Goal: Information Seeking & Learning: Learn about a topic

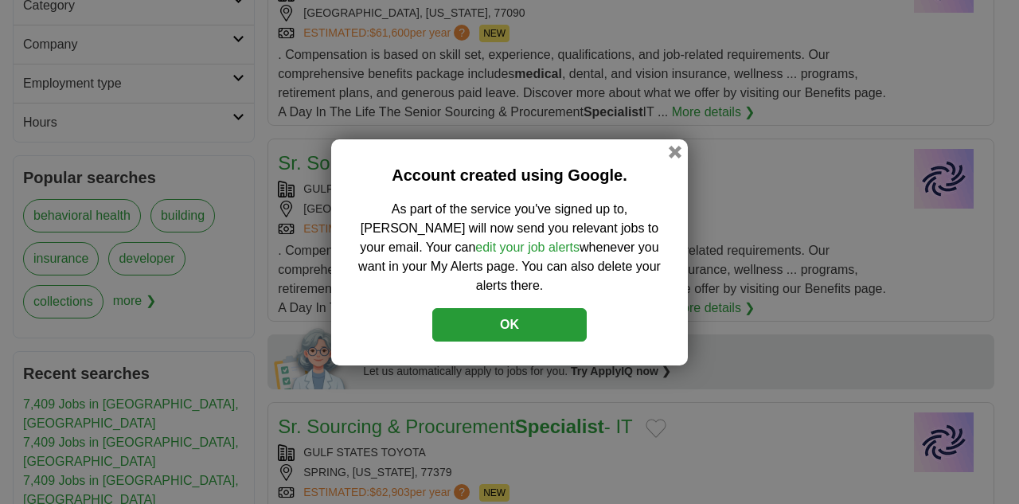
scroll to position [558, 0]
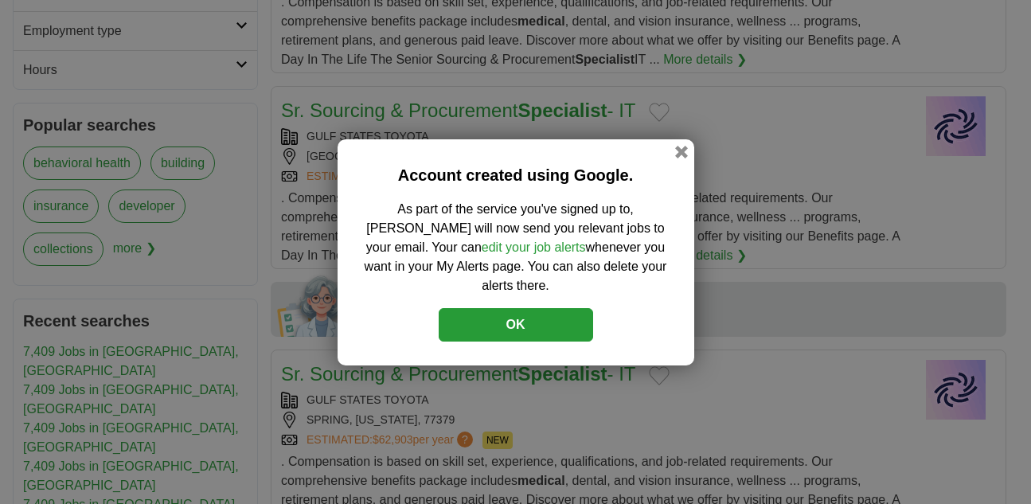
click at [508, 320] on button "OK" at bounding box center [516, 324] width 154 height 33
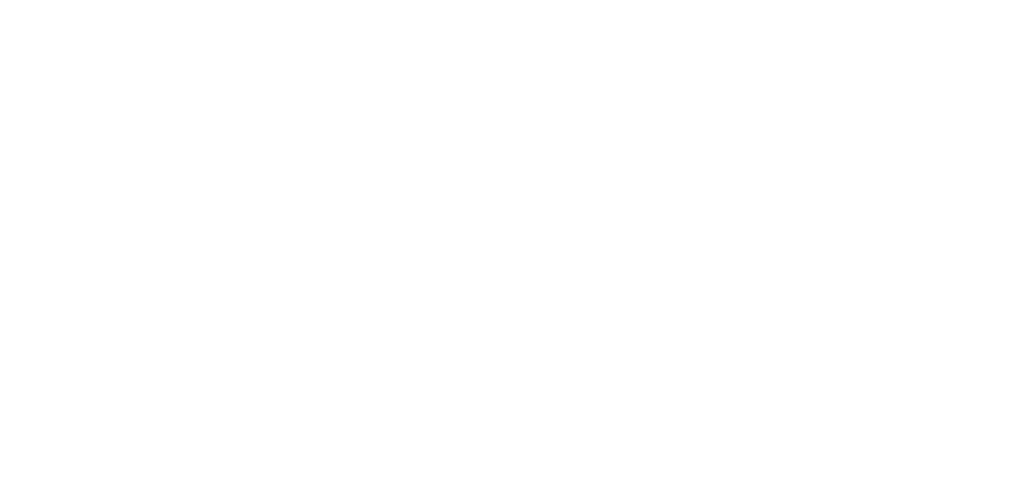
scroll to position [2954, 0]
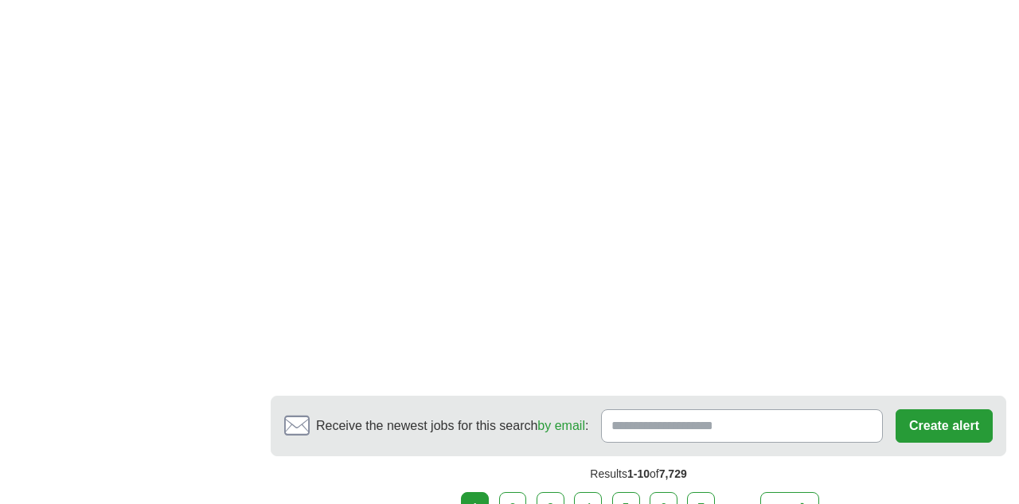
click at [511, 496] on link "2" at bounding box center [513, 508] width 28 height 33
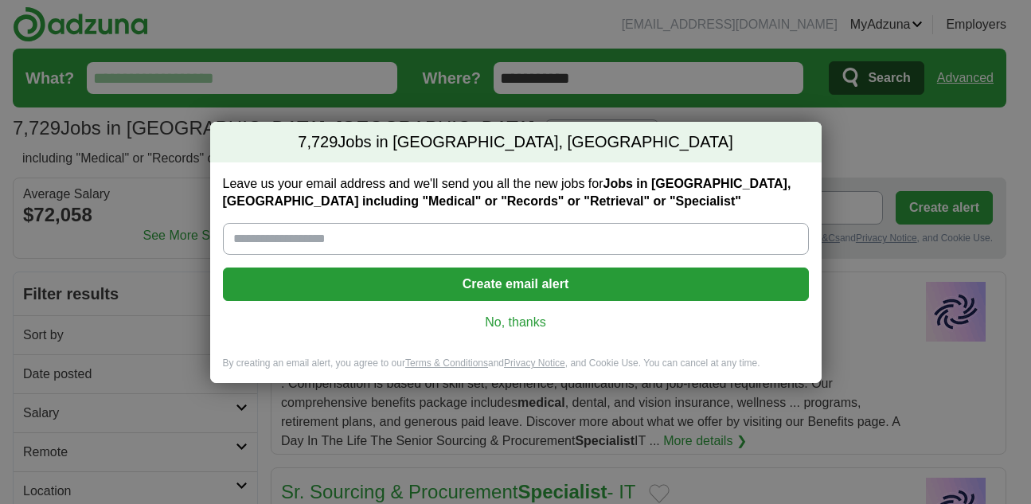
click at [513, 323] on link "No, thanks" at bounding box center [516, 323] width 560 height 18
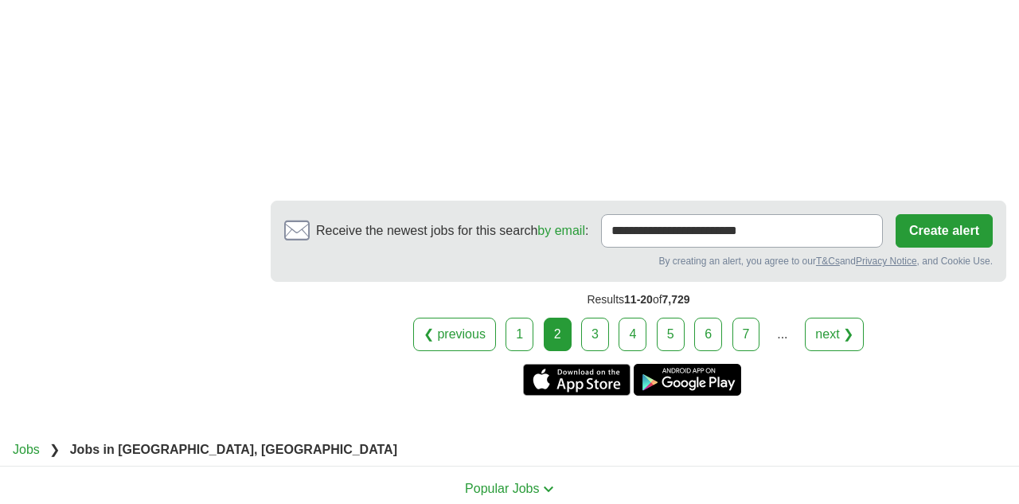
scroll to position [2884, 0]
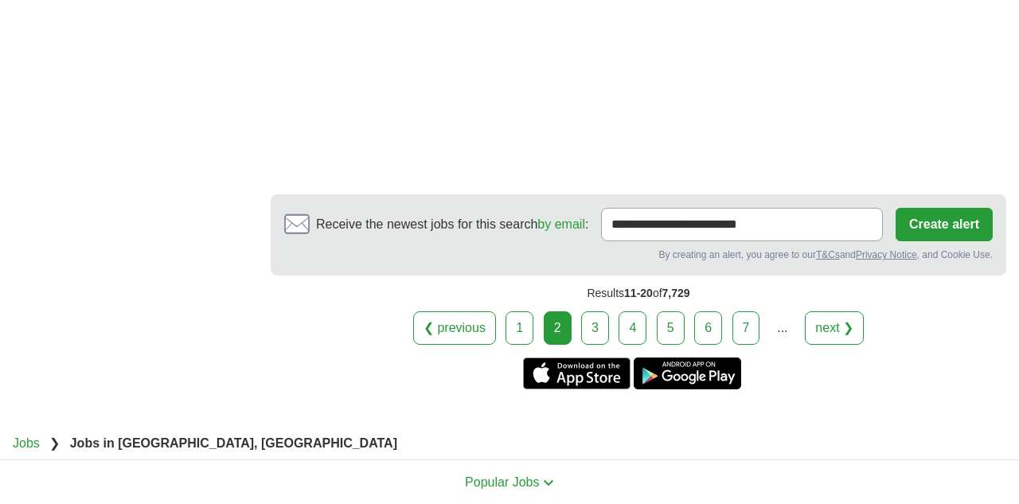
click at [592, 311] on link "3" at bounding box center [595, 327] width 28 height 33
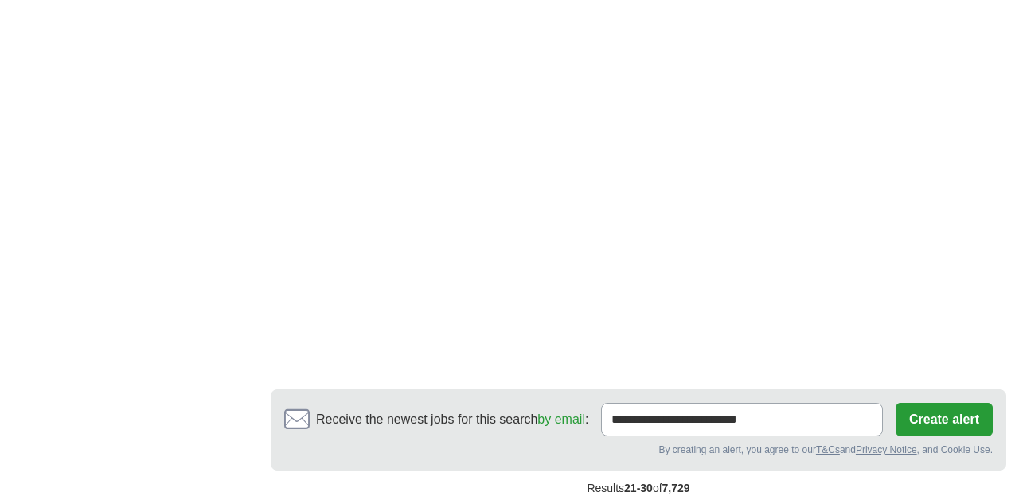
scroll to position [3115, 0]
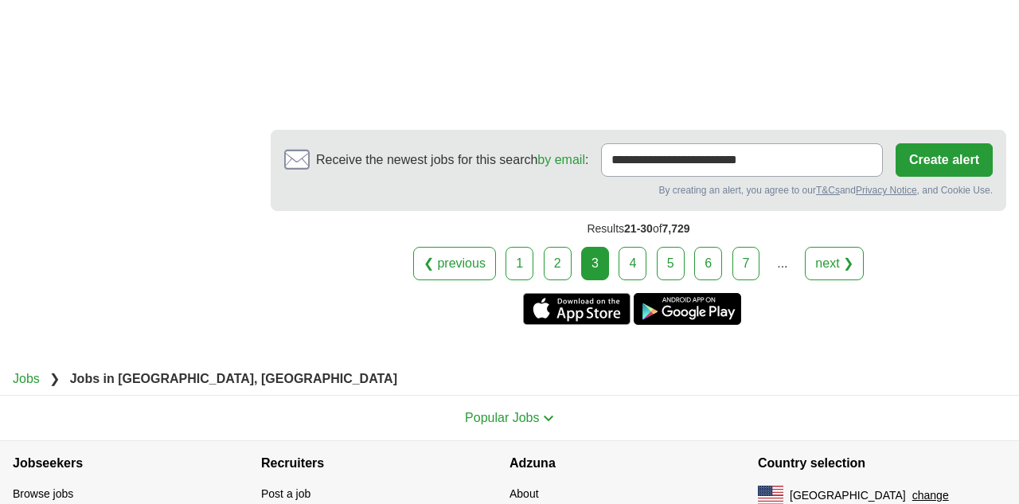
click at [627, 247] on link "4" at bounding box center [633, 263] width 28 height 33
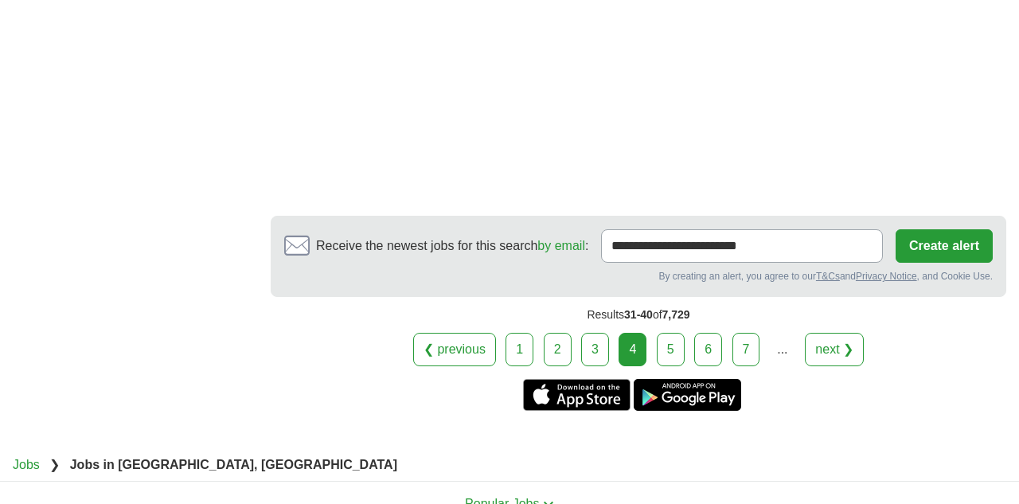
scroll to position [3020, 0]
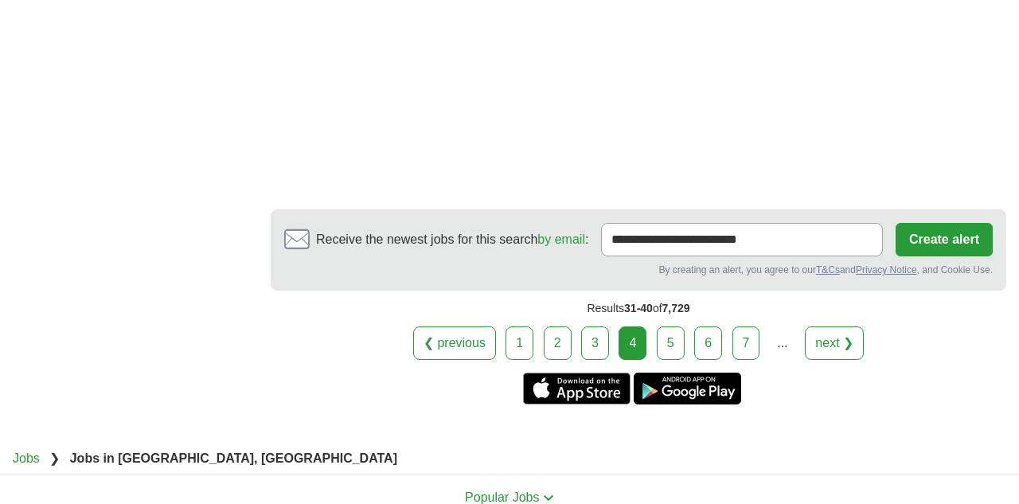
click at [675, 339] on link "5" at bounding box center [671, 342] width 28 height 33
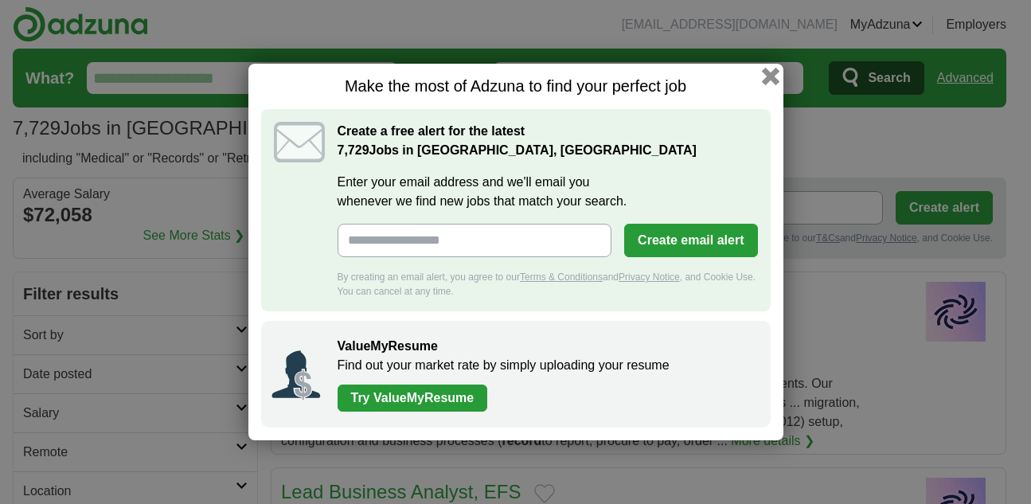
click at [764, 72] on button "button" at bounding box center [770, 77] width 18 height 18
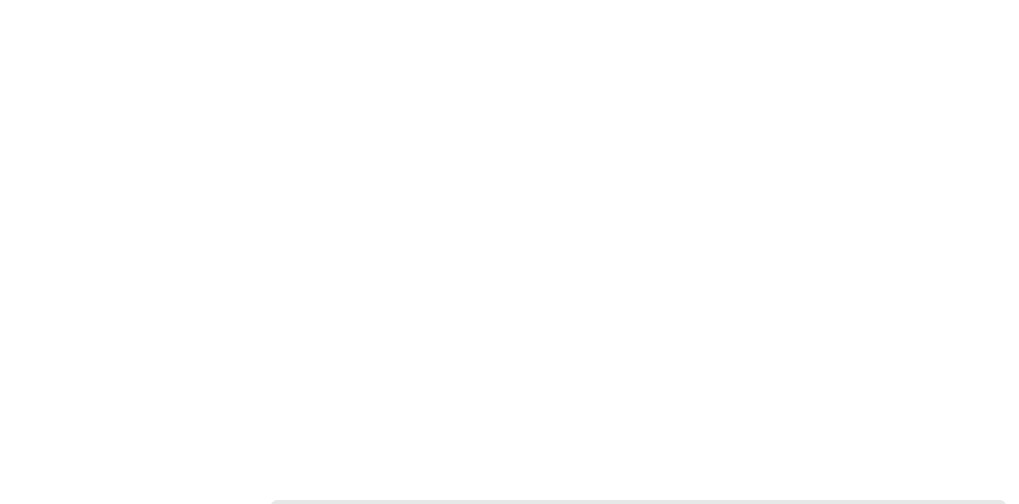
scroll to position [2926, 0]
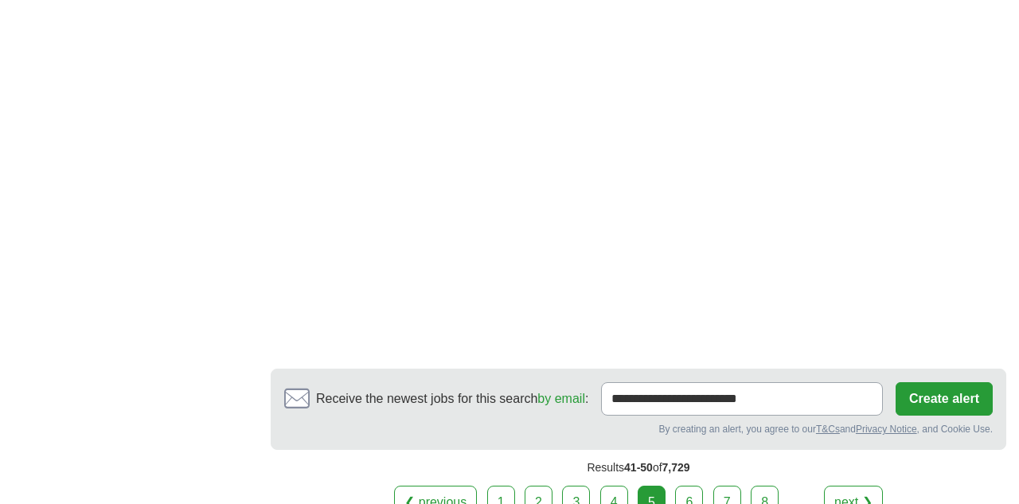
click at [684, 486] on link "6" at bounding box center [689, 502] width 28 height 33
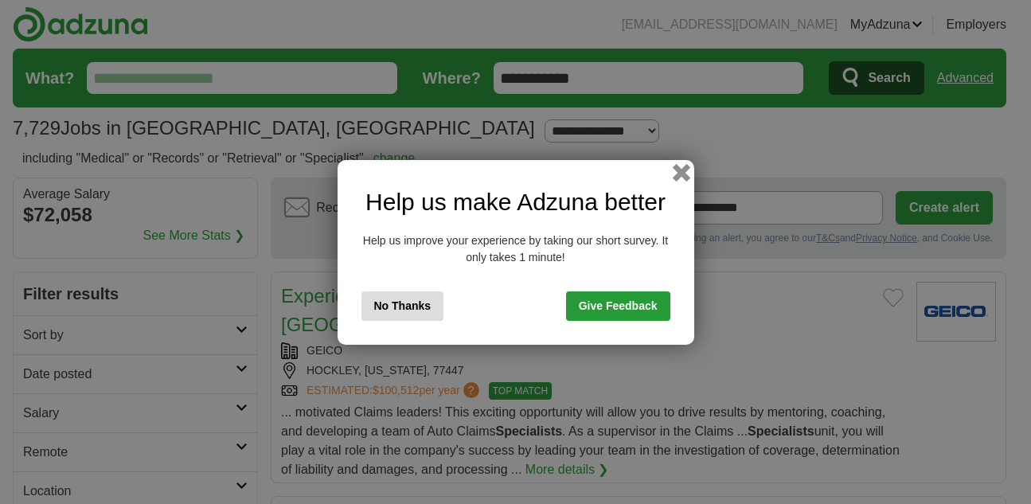
click at [677, 174] on button "button" at bounding box center [681, 172] width 18 height 18
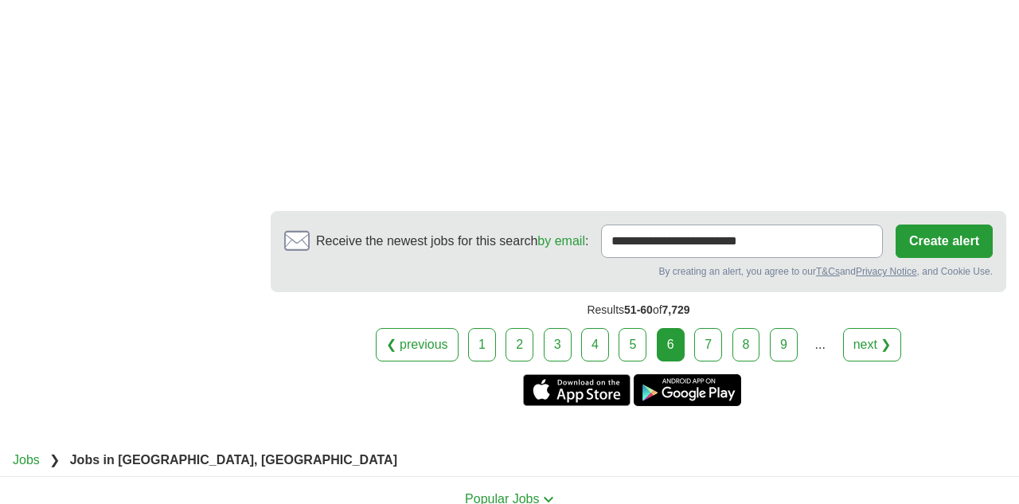
scroll to position [3087, 0]
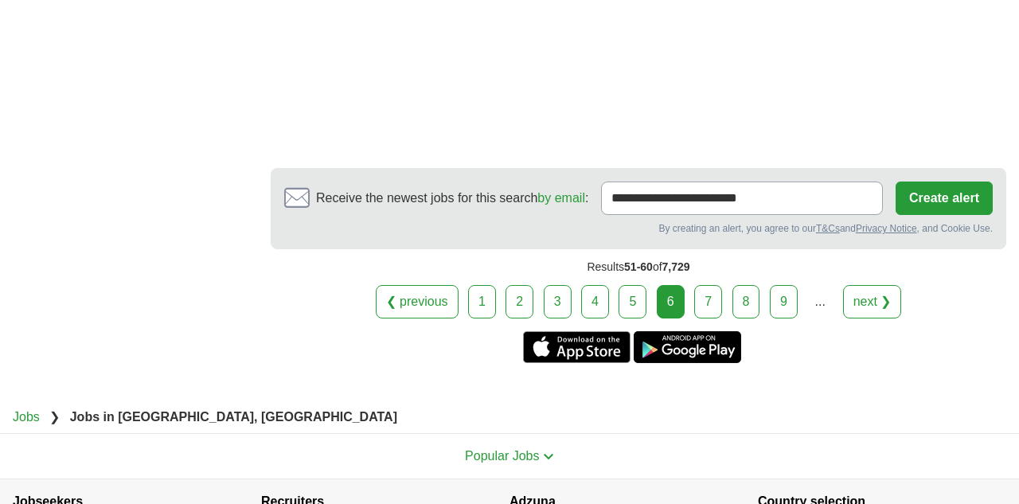
click at [710, 285] on link "7" at bounding box center [708, 301] width 28 height 33
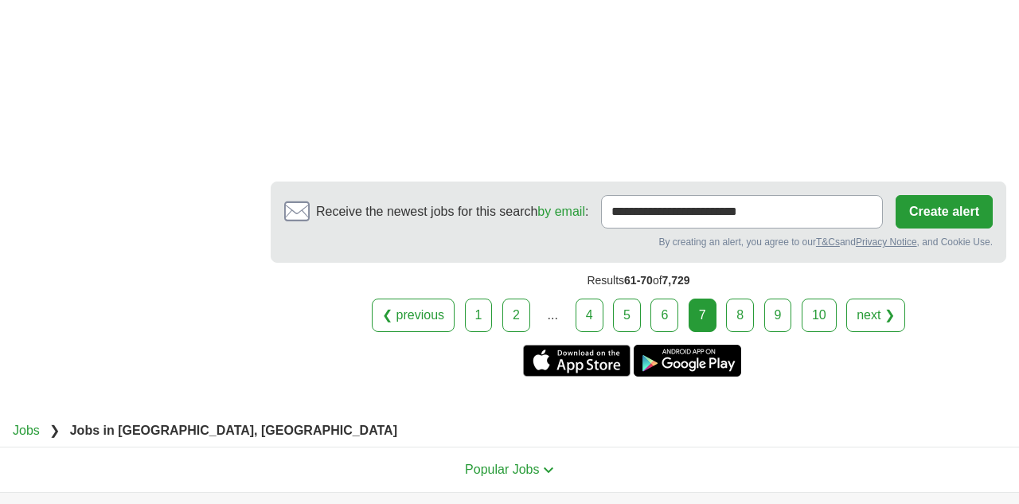
scroll to position [3059, 0]
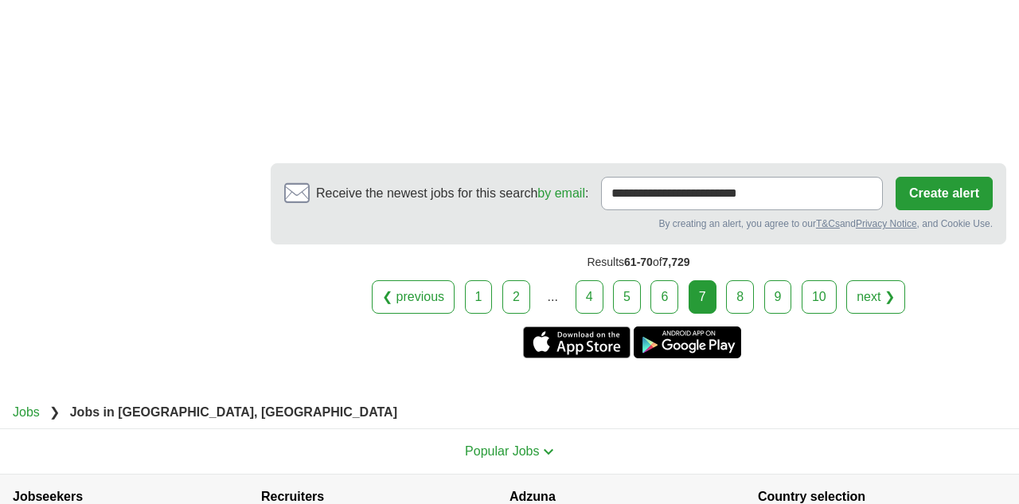
click at [750, 280] on link "8" at bounding box center [740, 296] width 28 height 33
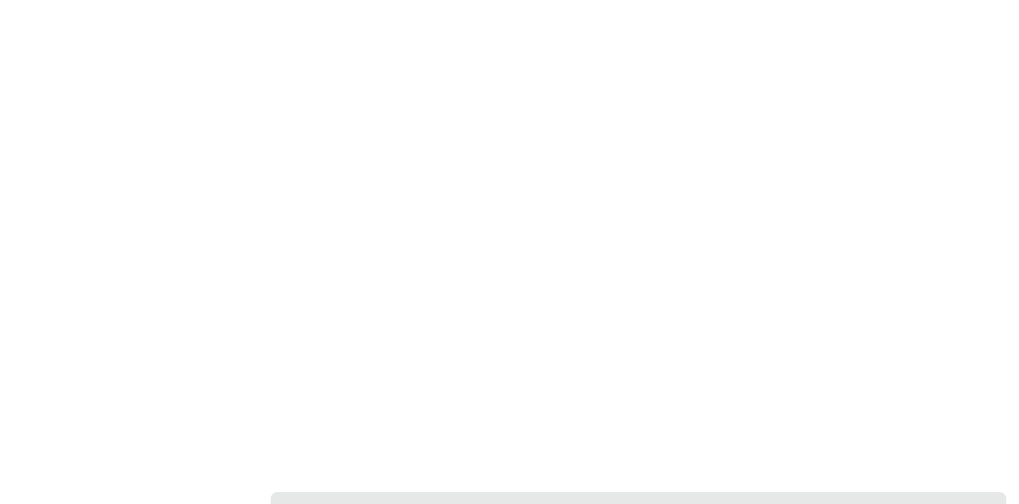
scroll to position [2767, 0]
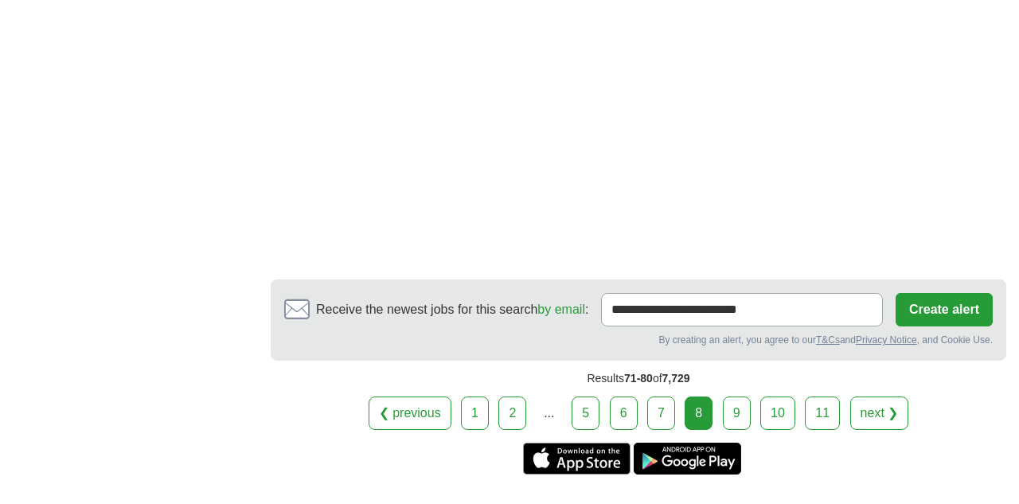
click at [737, 408] on link "9" at bounding box center [737, 412] width 28 height 33
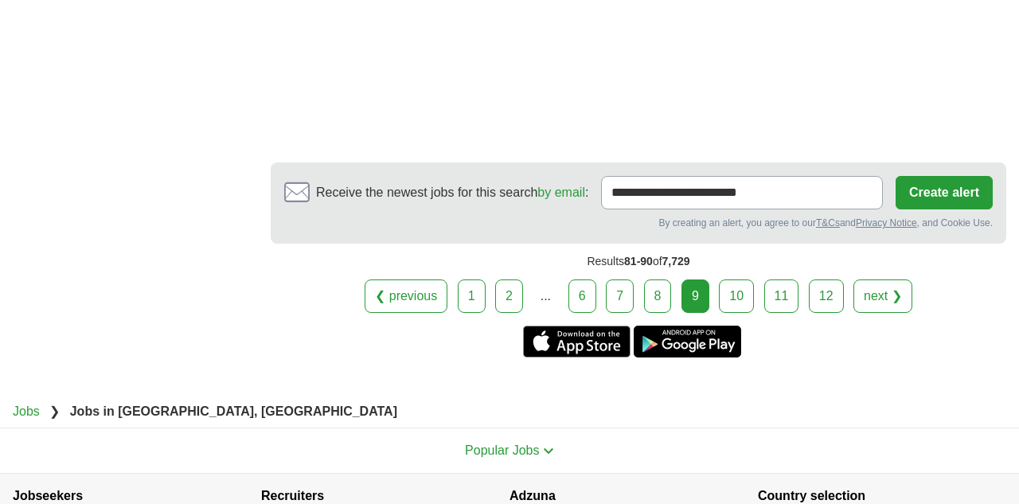
scroll to position [2733, 0]
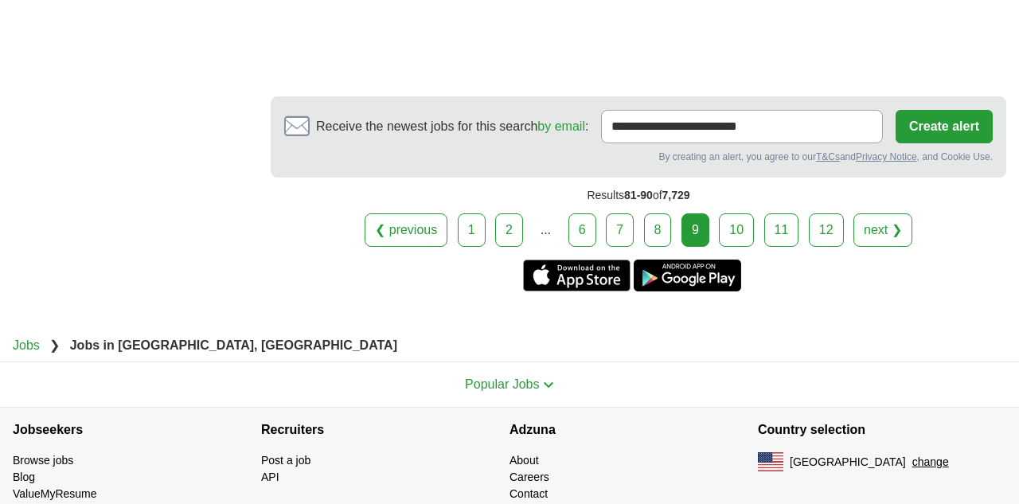
click at [744, 213] on link "10" at bounding box center [736, 229] width 35 height 33
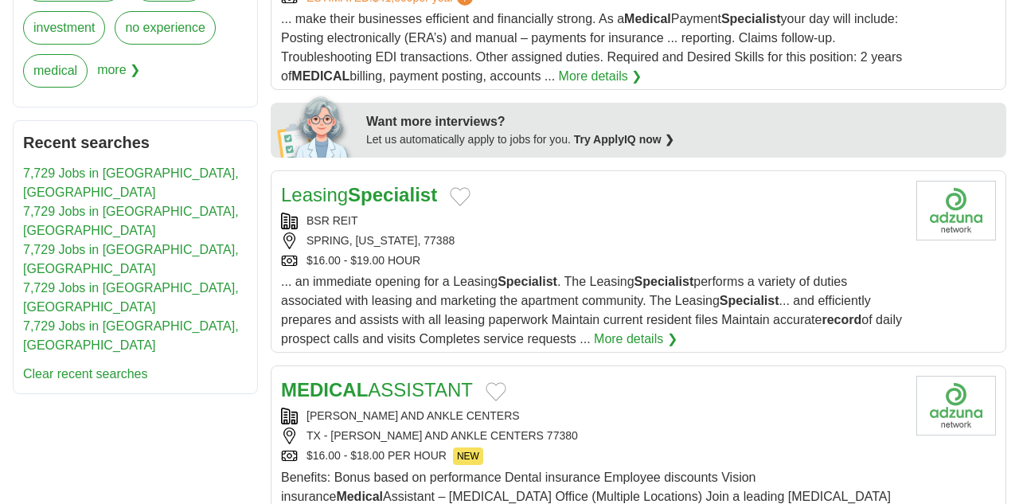
scroll to position [789, 0]
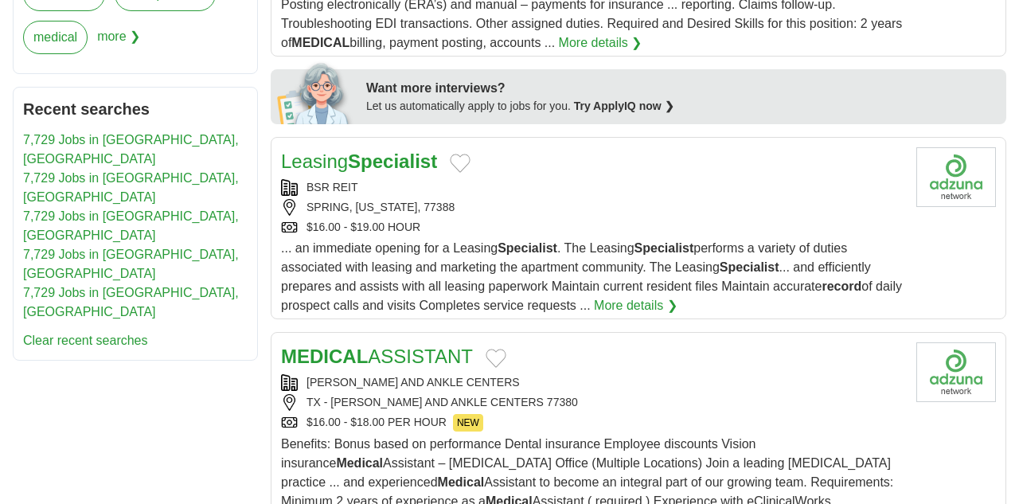
click at [381, 159] on strong "Specialist" at bounding box center [392, 160] width 89 height 21
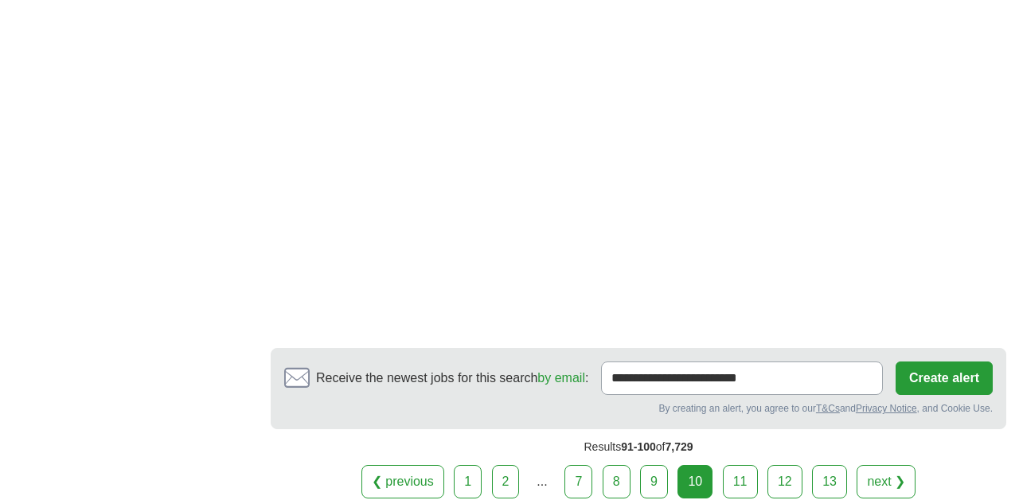
scroll to position [3013, 0]
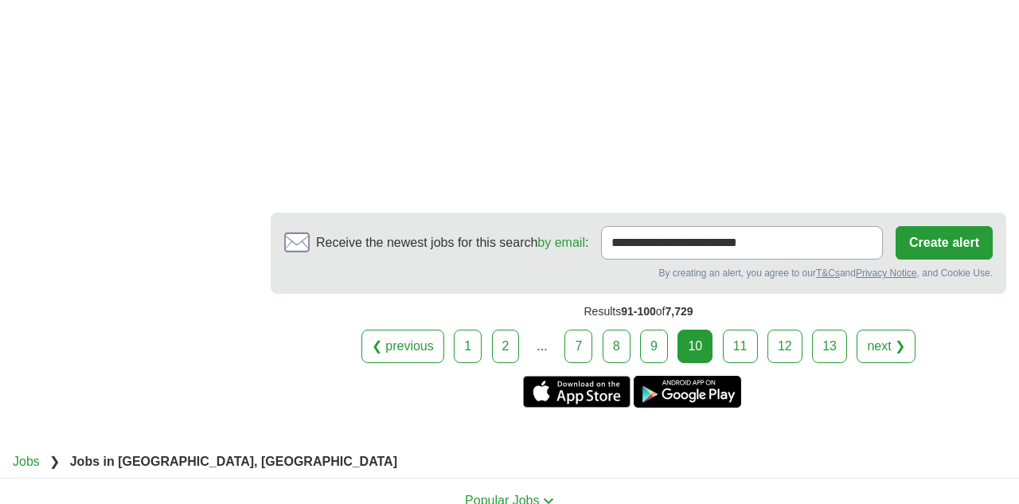
click at [736, 334] on link "11" at bounding box center [740, 346] width 35 height 33
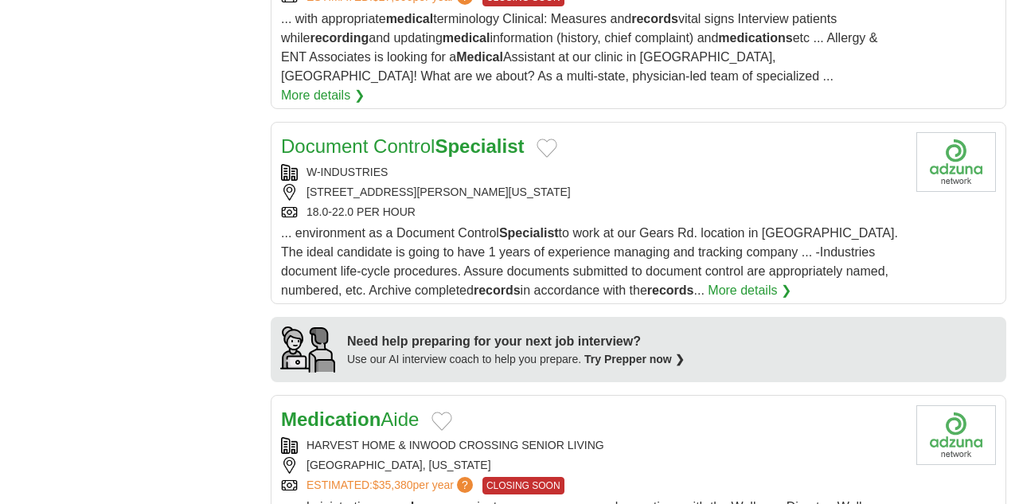
scroll to position [1220, 0]
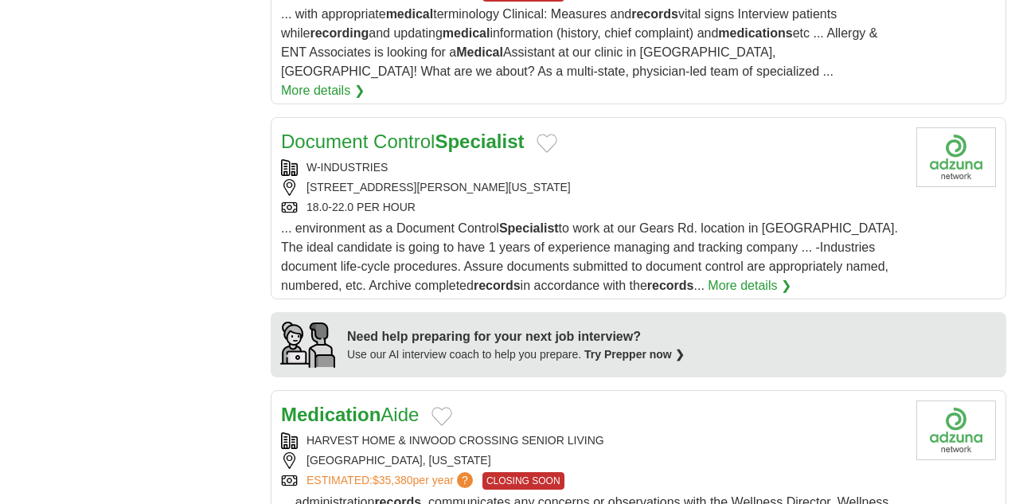
click at [420, 131] on link "Document Control Specialist" at bounding box center [402, 141] width 243 height 21
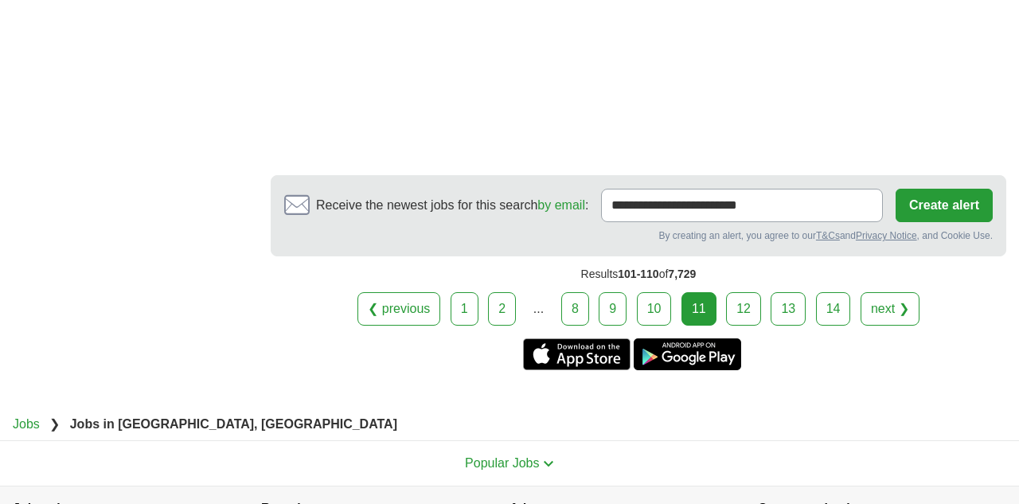
scroll to position [3297, 0]
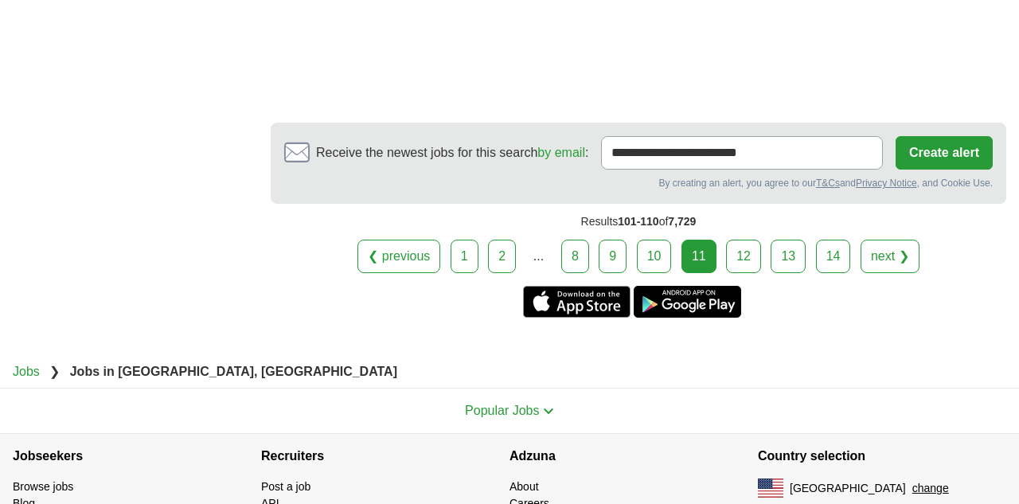
click at [747, 240] on link "12" at bounding box center [743, 256] width 35 height 33
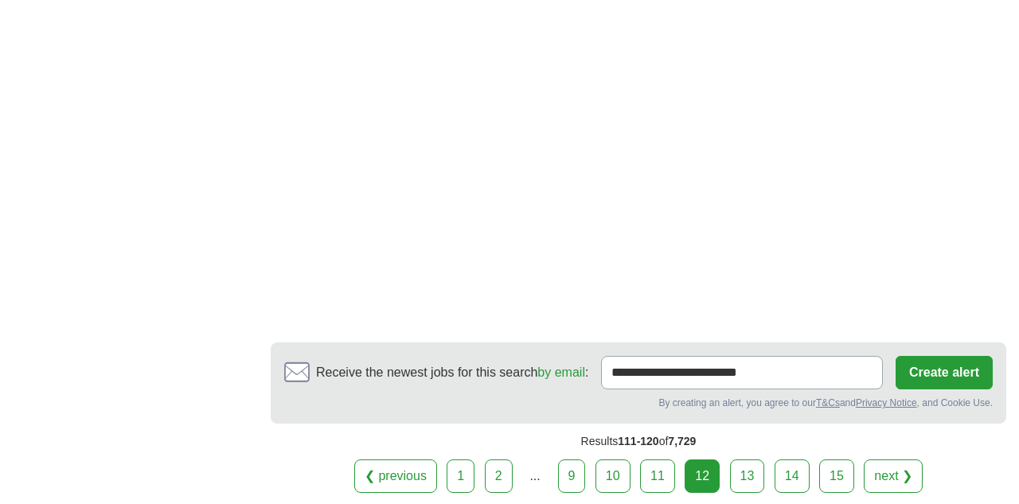
scroll to position [2993, 0]
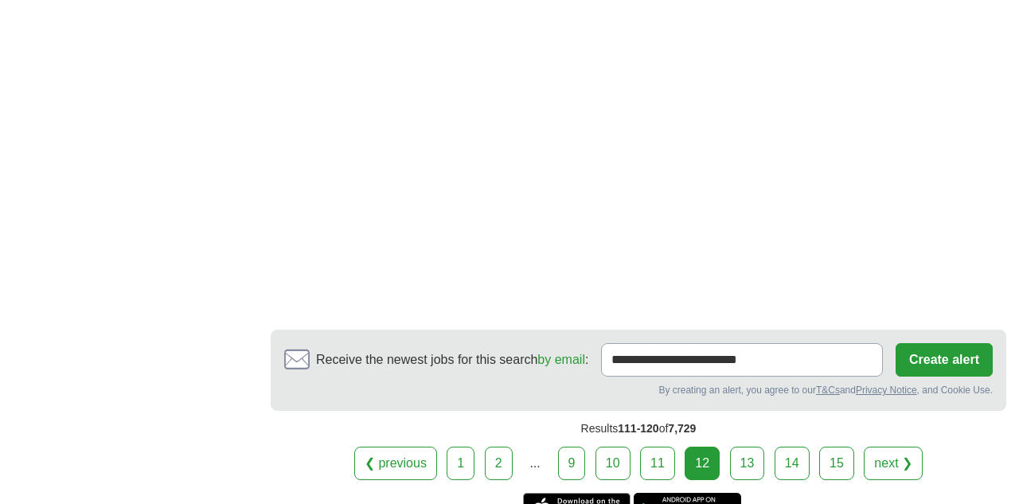
click at [754, 447] on link "13" at bounding box center [747, 463] width 35 height 33
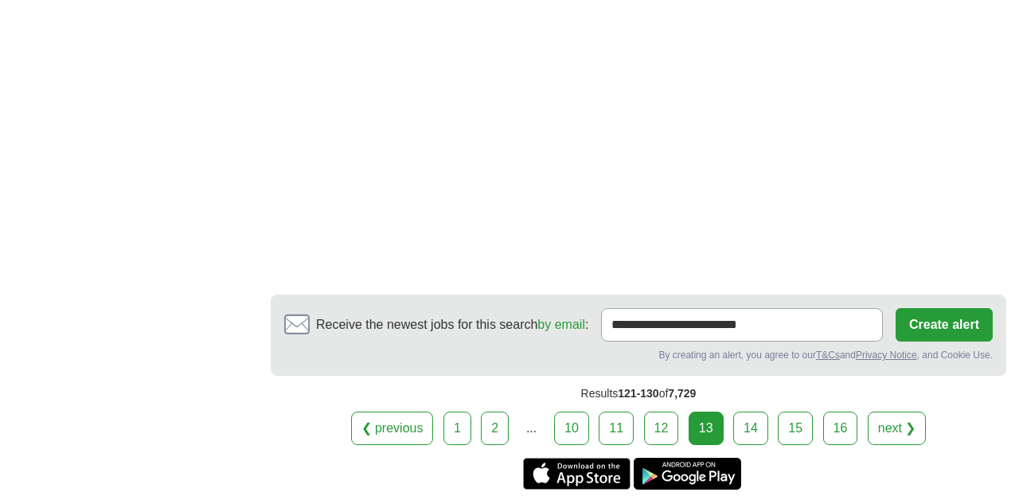
scroll to position [2920, 0]
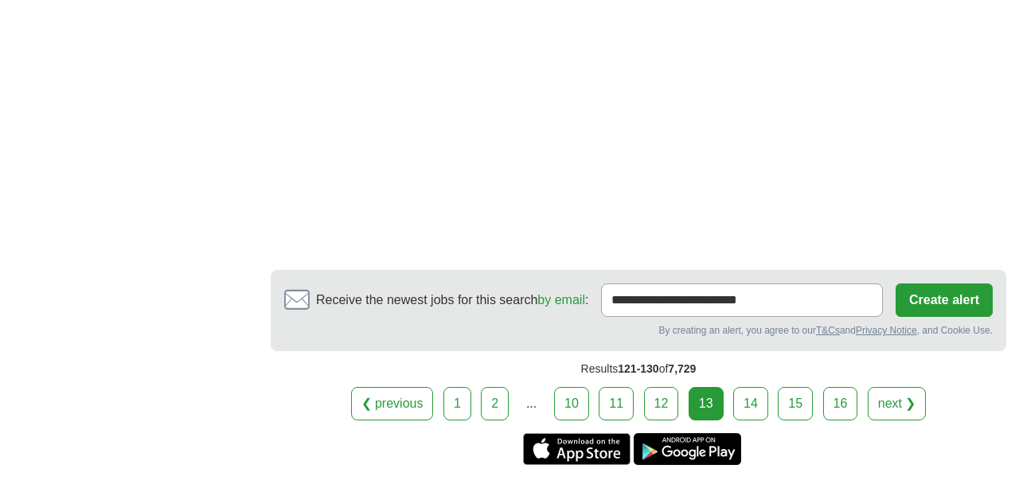
click at [749, 406] on link "14" at bounding box center [750, 403] width 35 height 33
